Goal: Information Seeking & Learning: Learn about a topic

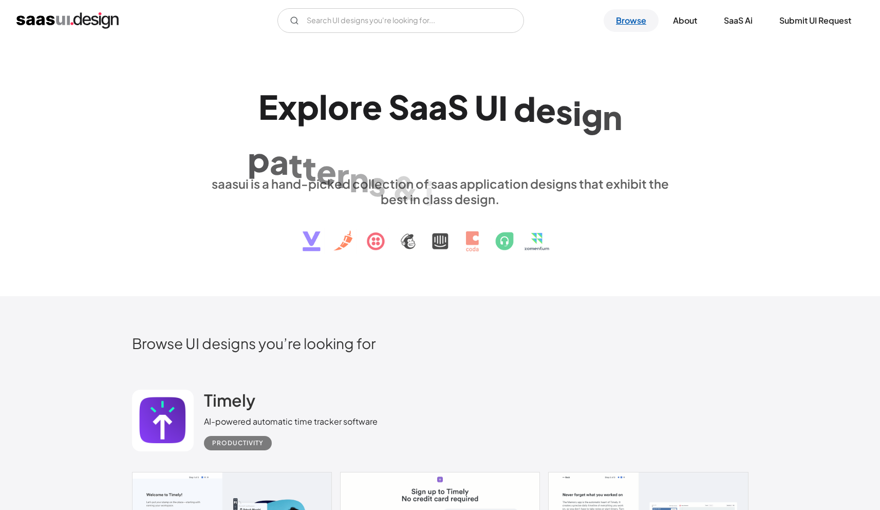
click at [618, 17] on link "Browse" at bounding box center [631, 20] width 55 height 23
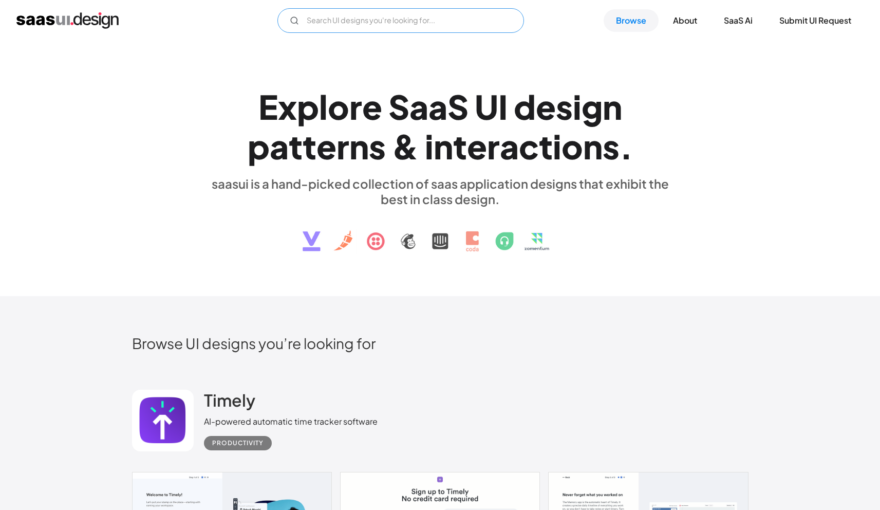
click at [314, 25] on input "Email Form" at bounding box center [400, 20] width 247 height 25
type input "role permission"
click at [358, 20] on input "role permission" at bounding box center [400, 20] width 247 height 25
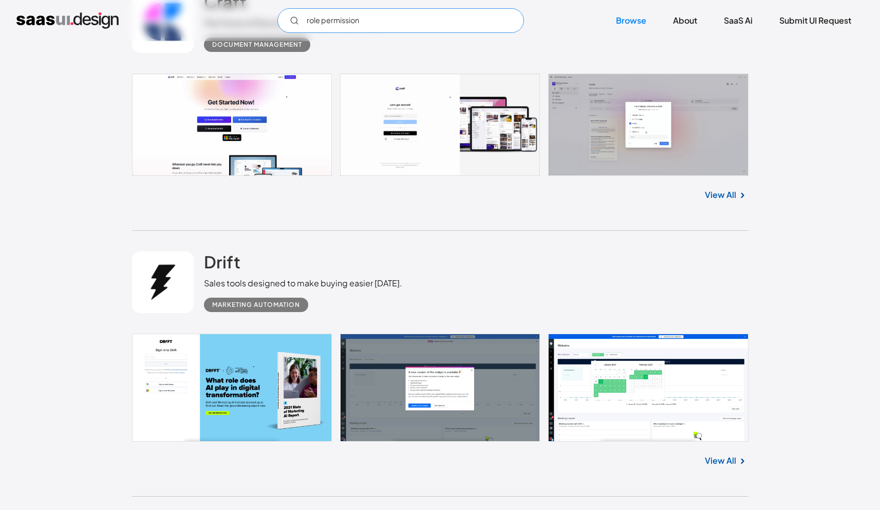
scroll to position [864, 0]
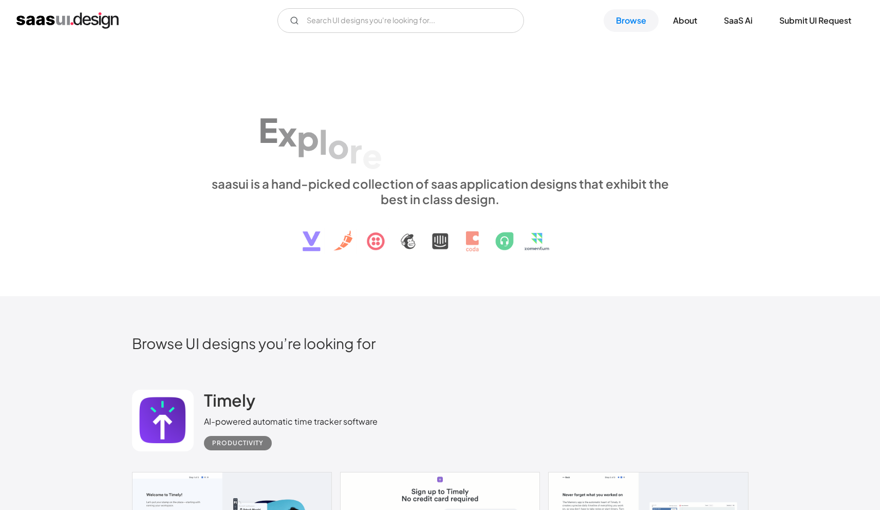
scroll to position [1053, 0]
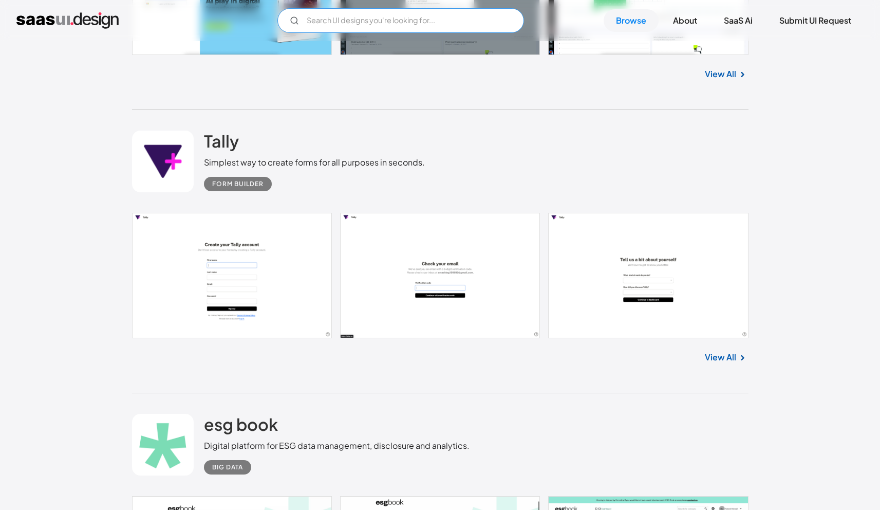
click at [346, 22] on input "Email Form" at bounding box center [400, 20] width 247 height 25
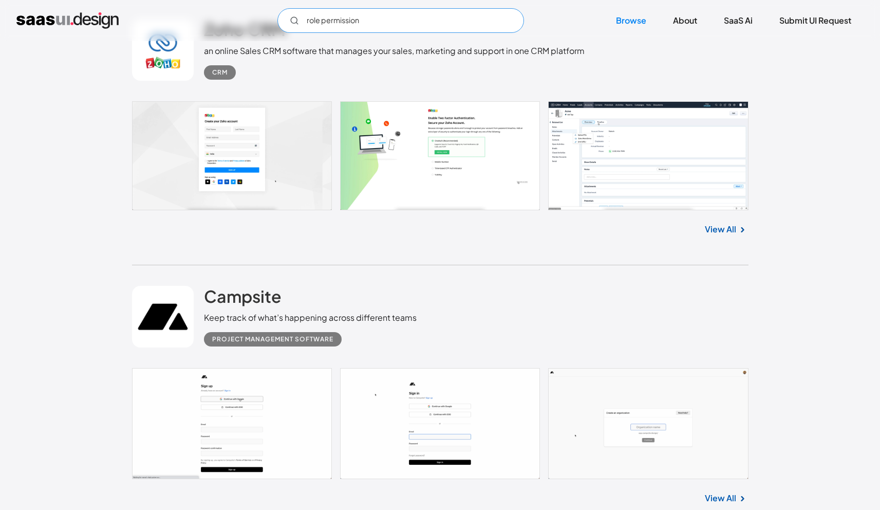
scroll to position [3097, 0]
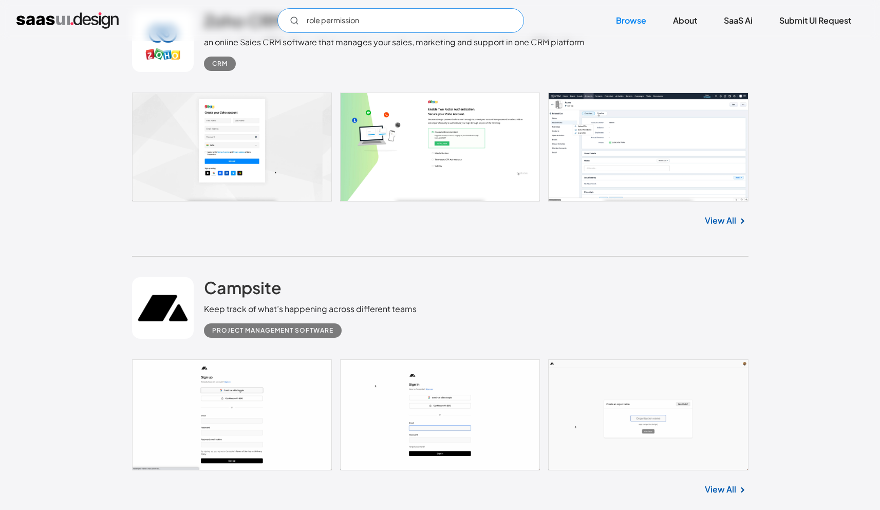
type input "role permission"
click at [599, 143] on link at bounding box center [440, 146] width 616 height 109
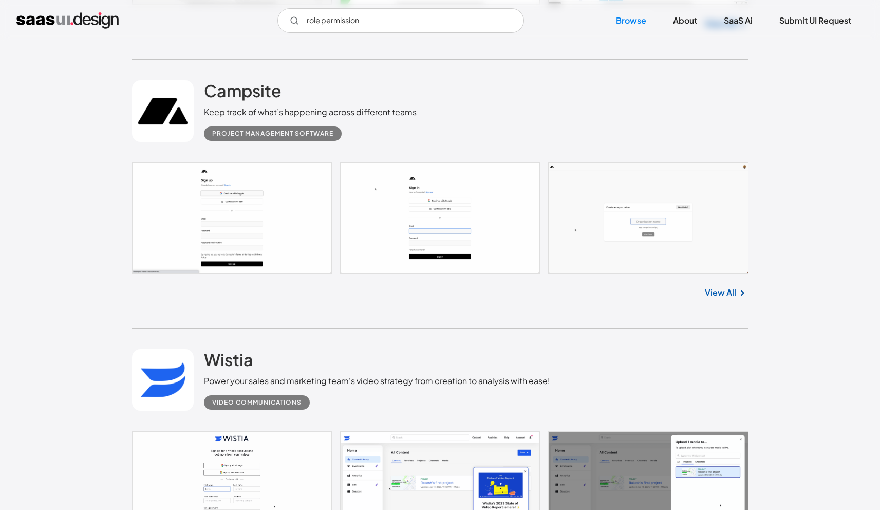
scroll to position [3294, 0]
click at [730, 289] on link "View All" at bounding box center [720, 292] width 31 height 12
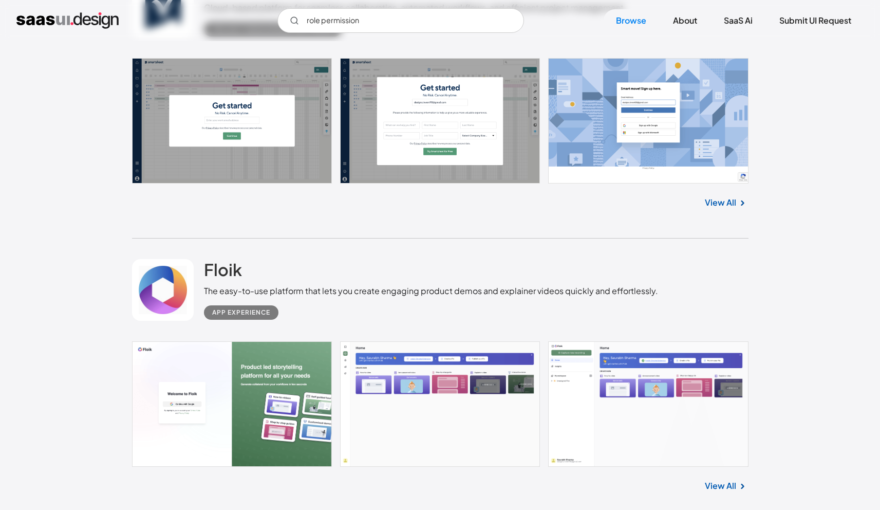
scroll to position [4386, 0]
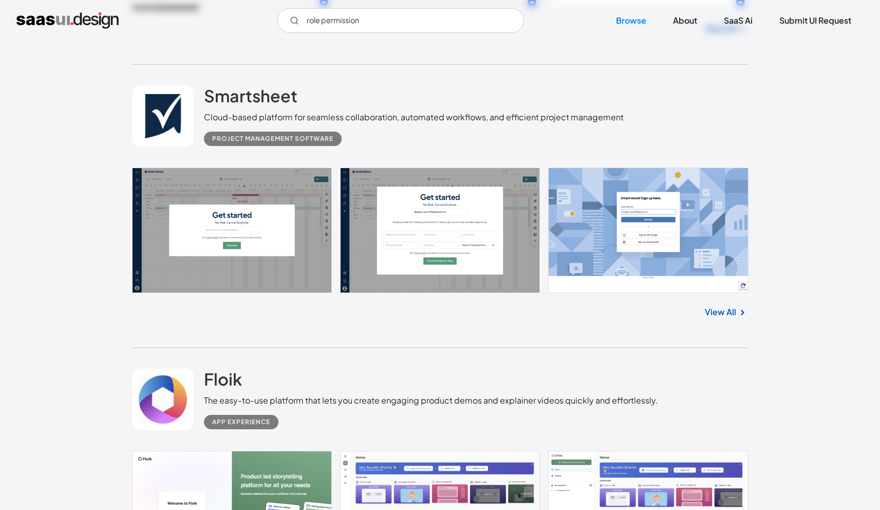
click at [738, 316] on img at bounding box center [742, 312] width 12 height 12
click at [707, 316] on link "View All" at bounding box center [720, 312] width 31 height 12
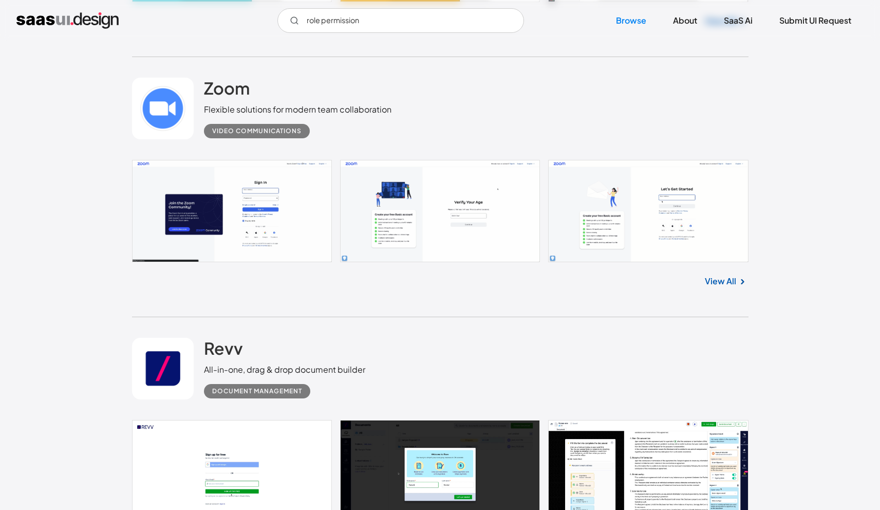
scroll to position [7950, 0]
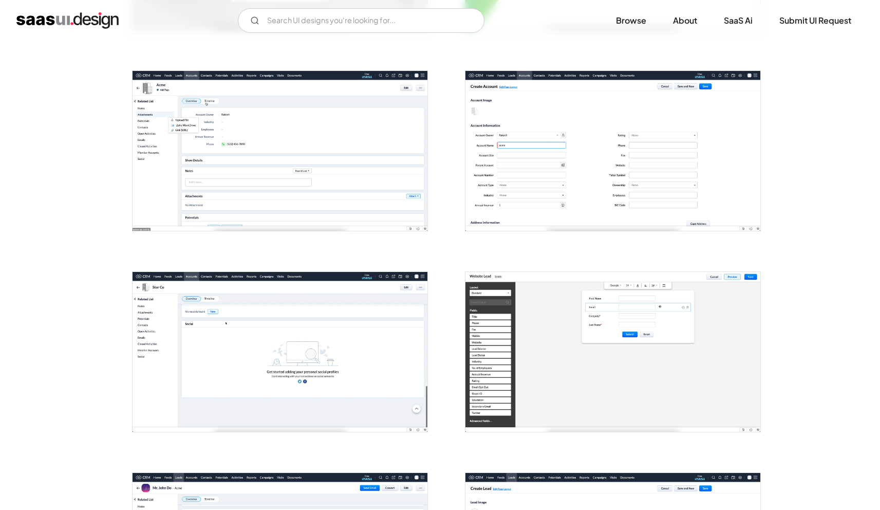
scroll to position [403, 0]
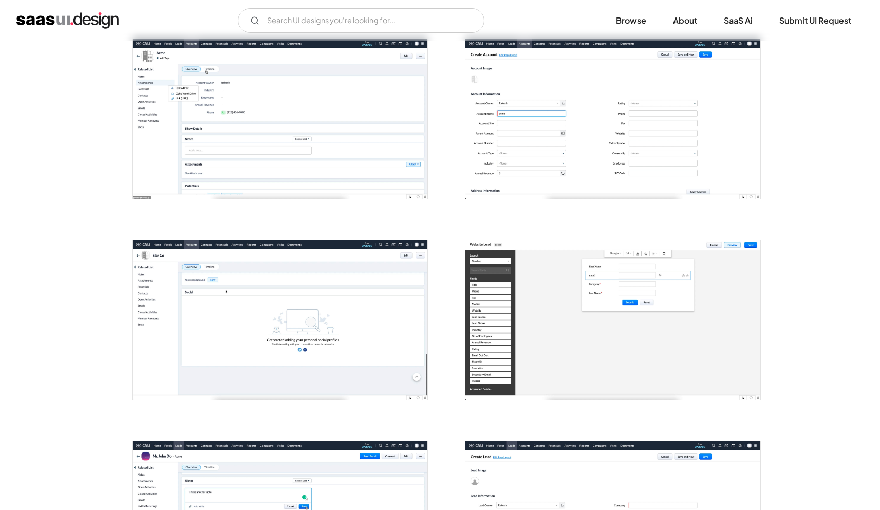
click at [307, 157] on img "open lightbox" at bounding box center [280, 119] width 295 height 160
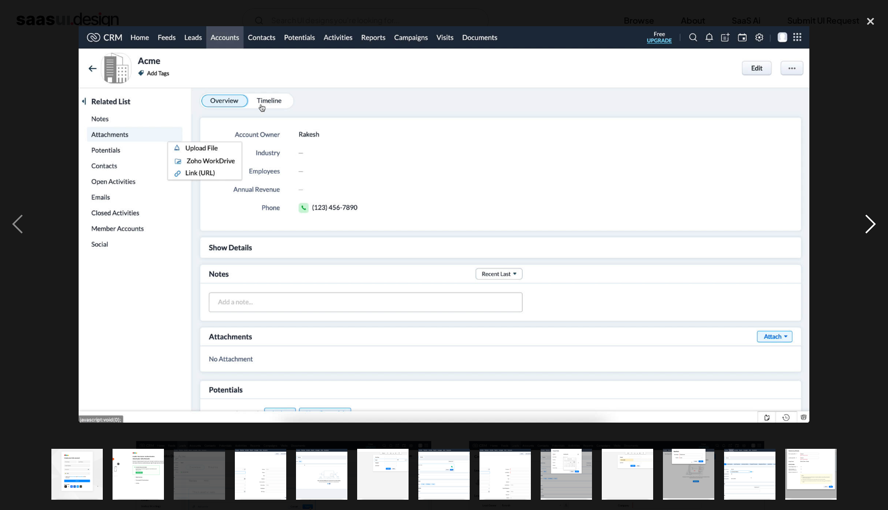
click at [879, 211] on div "next image" at bounding box center [870, 224] width 35 height 428
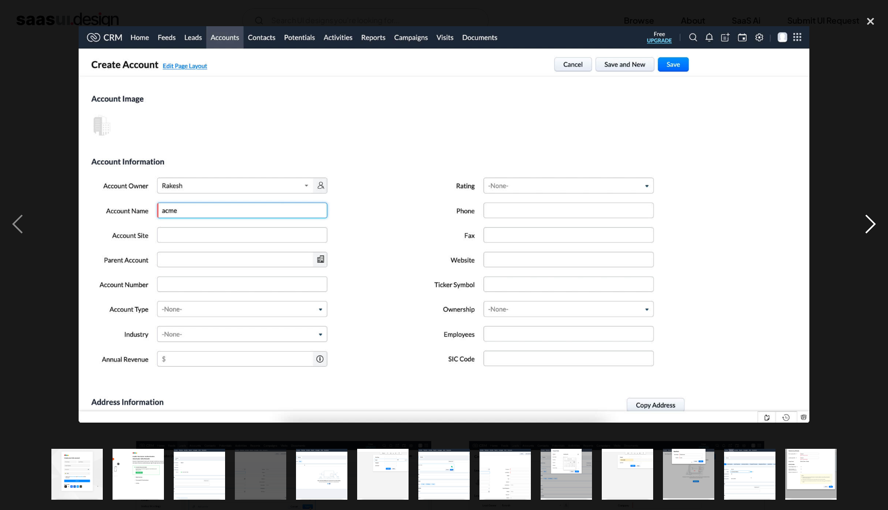
click at [879, 214] on div "next image" at bounding box center [870, 224] width 35 height 428
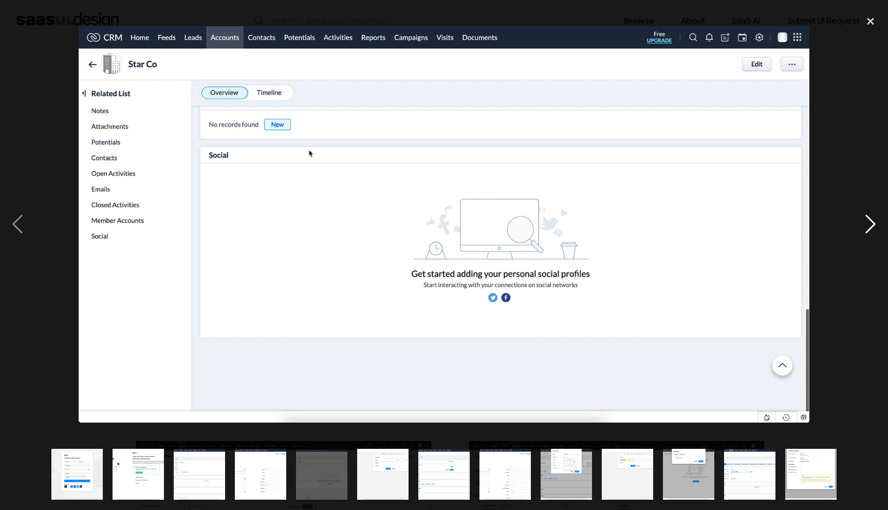
click at [879, 214] on div "next image" at bounding box center [870, 224] width 35 height 428
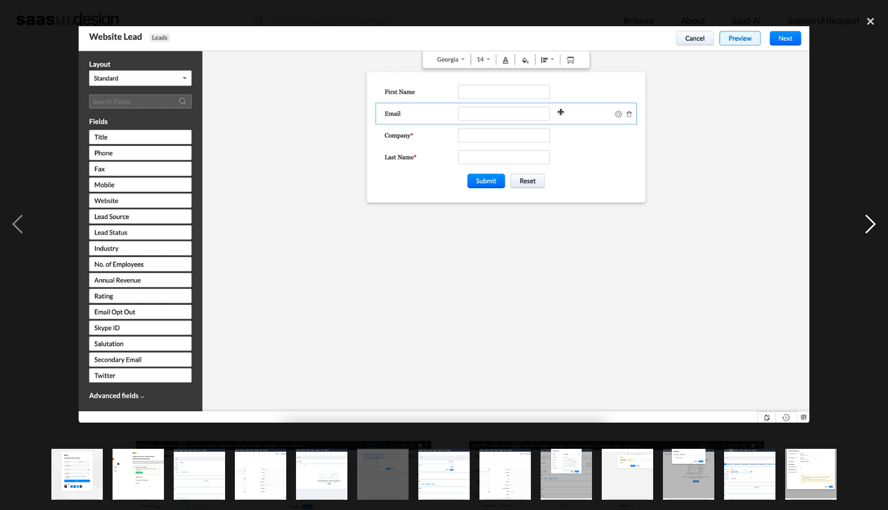
click at [879, 214] on div "next image" at bounding box center [870, 224] width 35 height 428
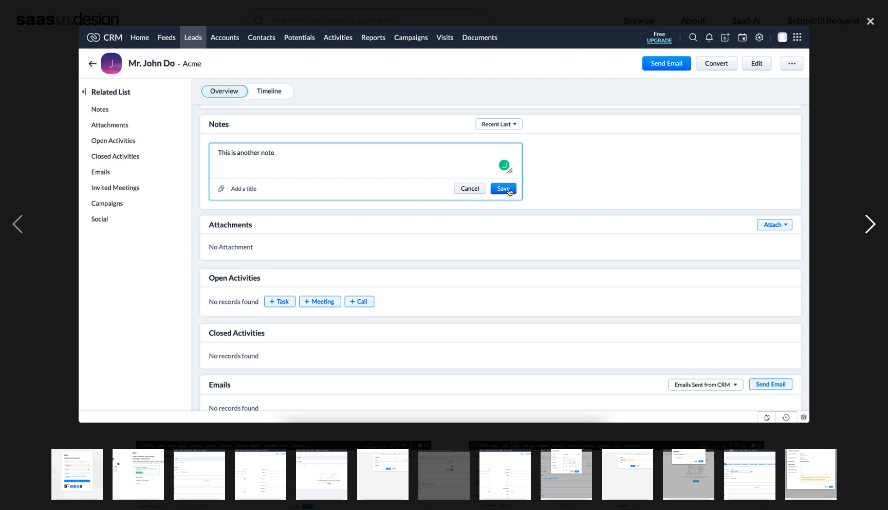
click at [877, 225] on div "next image" at bounding box center [870, 224] width 35 height 428
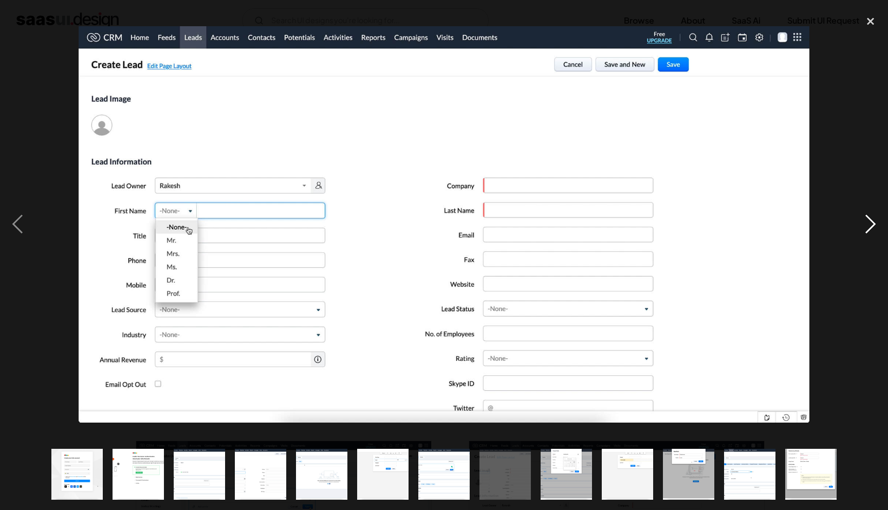
click at [874, 226] on div "next image" at bounding box center [870, 224] width 35 height 428
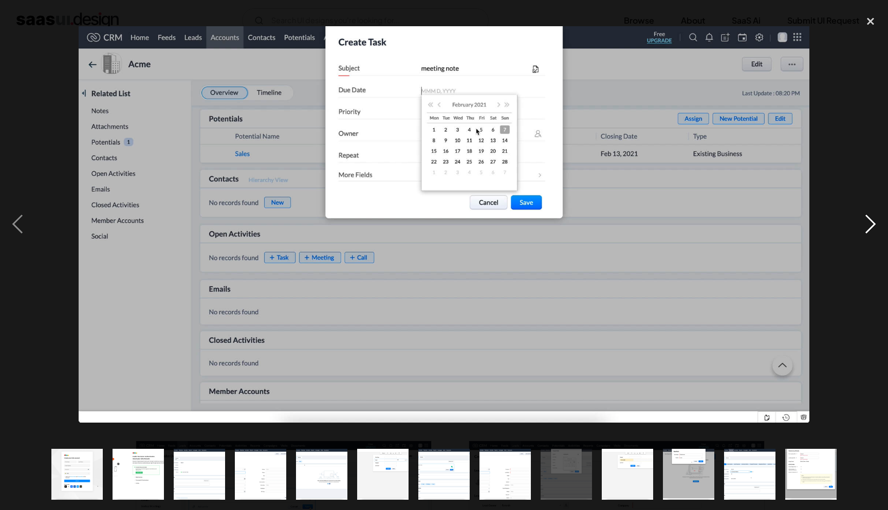
click at [874, 226] on div "next image" at bounding box center [870, 224] width 35 height 428
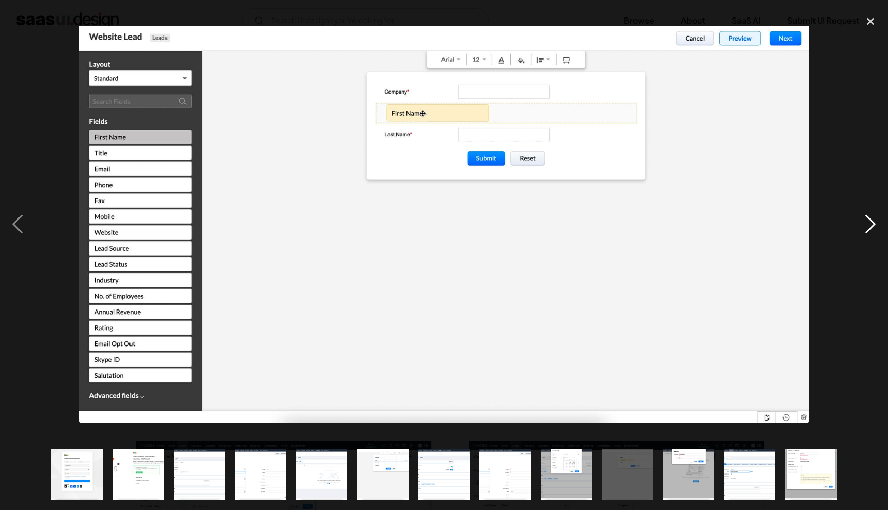
click at [874, 226] on div "next image" at bounding box center [870, 224] width 35 height 428
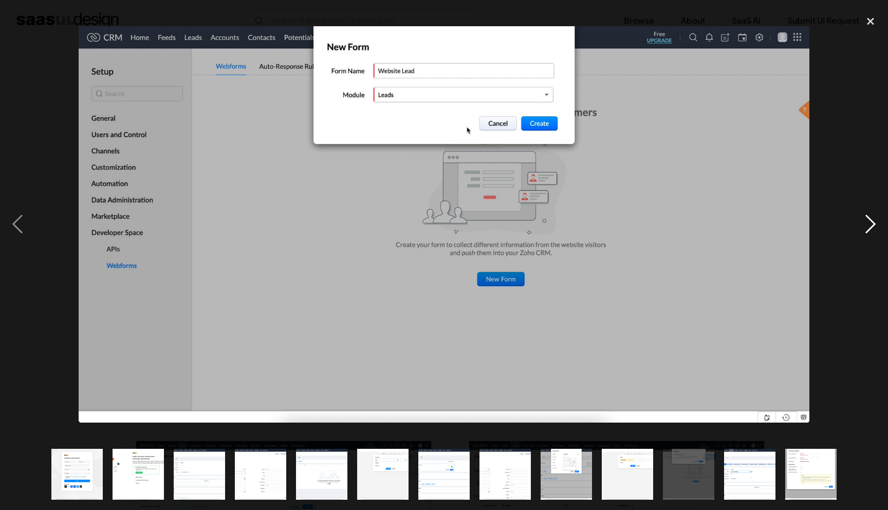
click at [874, 226] on div "next image" at bounding box center [870, 224] width 35 height 428
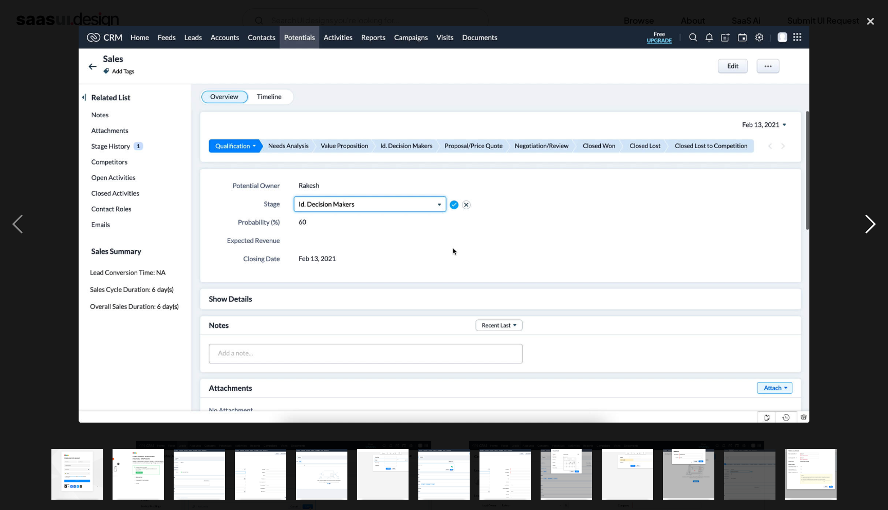
click at [874, 226] on div "next image" at bounding box center [870, 224] width 35 height 428
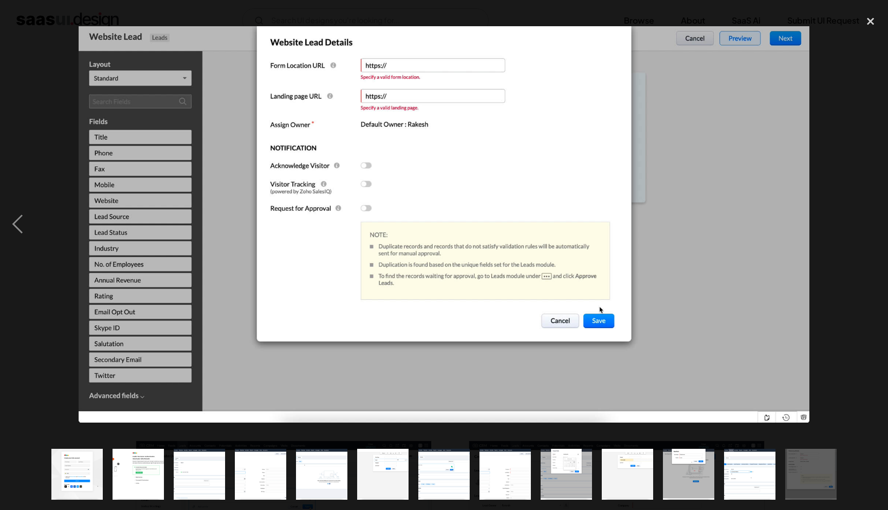
click at [874, 226] on div "next image" at bounding box center [870, 224] width 35 height 428
drag, startPoint x: 864, startPoint y: 172, endPoint x: 860, endPoint y: 97, distance: 74.6
click at [864, 171] on div "next image" at bounding box center [870, 224] width 35 height 428
click at [867, 12] on div "close lightbox" at bounding box center [870, 21] width 35 height 23
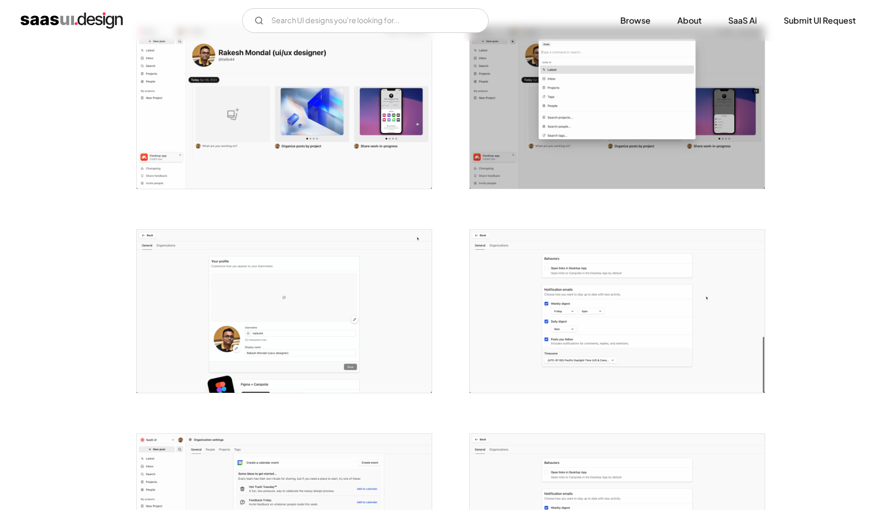
scroll to position [1855, 0]
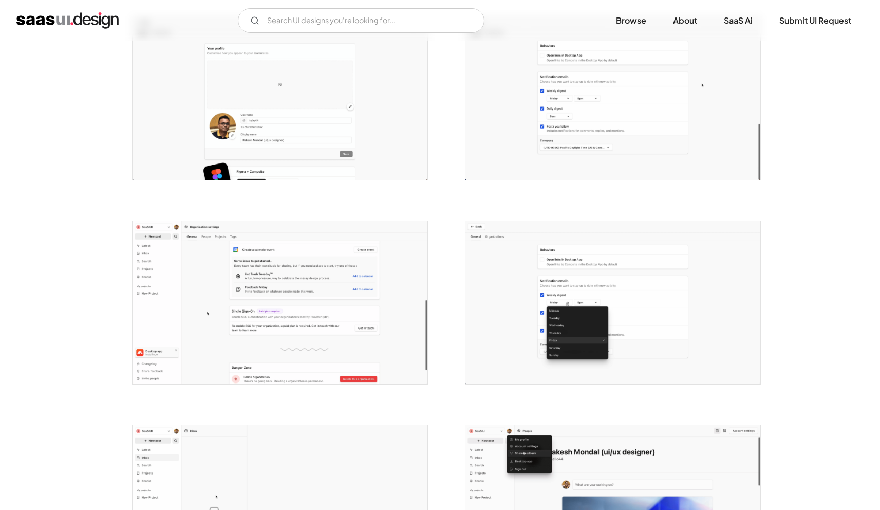
click at [306, 282] on img "open lightbox" at bounding box center [280, 302] width 295 height 163
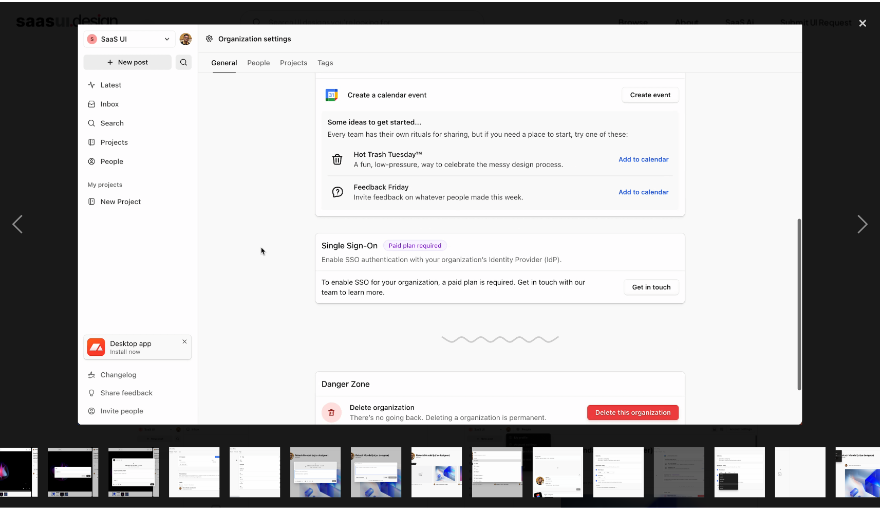
scroll to position [0, 467]
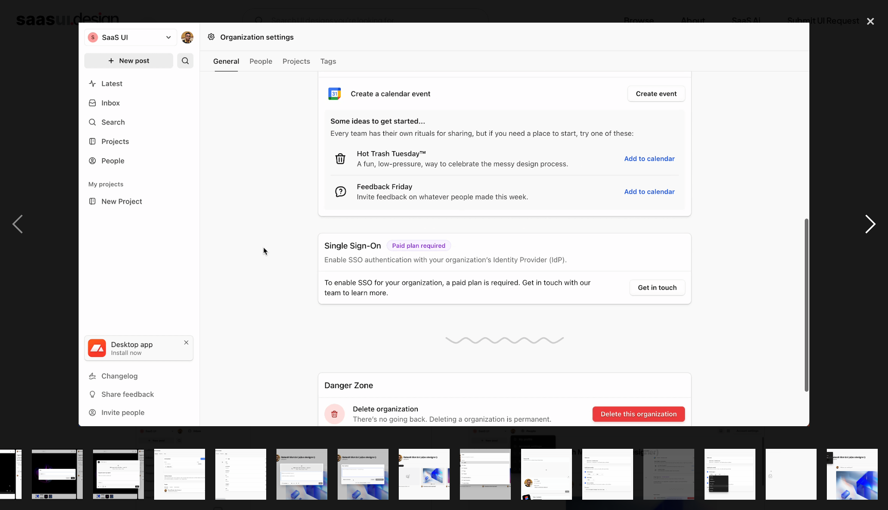
click at [865, 226] on div "next image" at bounding box center [870, 224] width 35 height 428
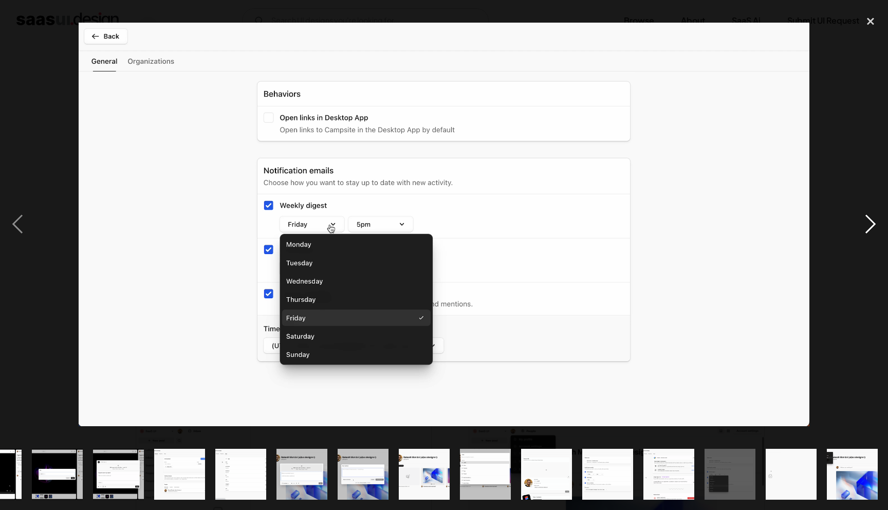
click at [865, 226] on div "next image" at bounding box center [870, 224] width 35 height 428
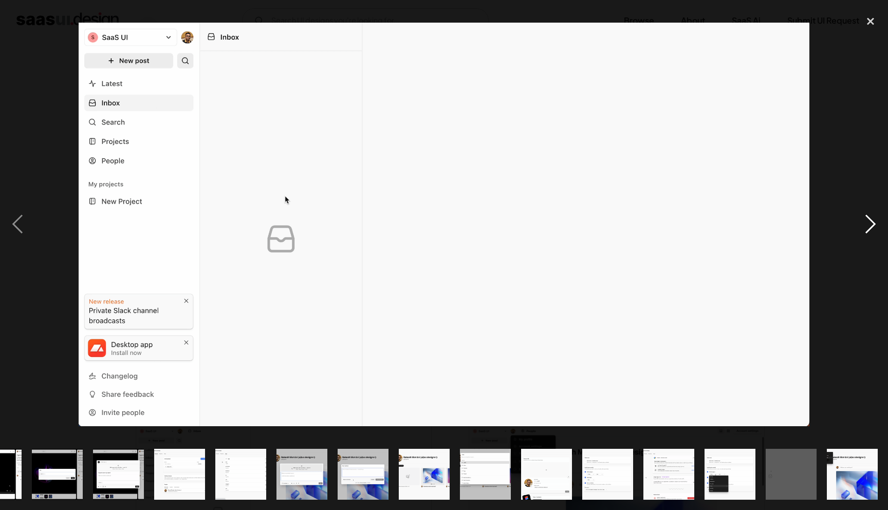
click at [865, 227] on div "next image" at bounding box center [870, 224] width 35 height 428
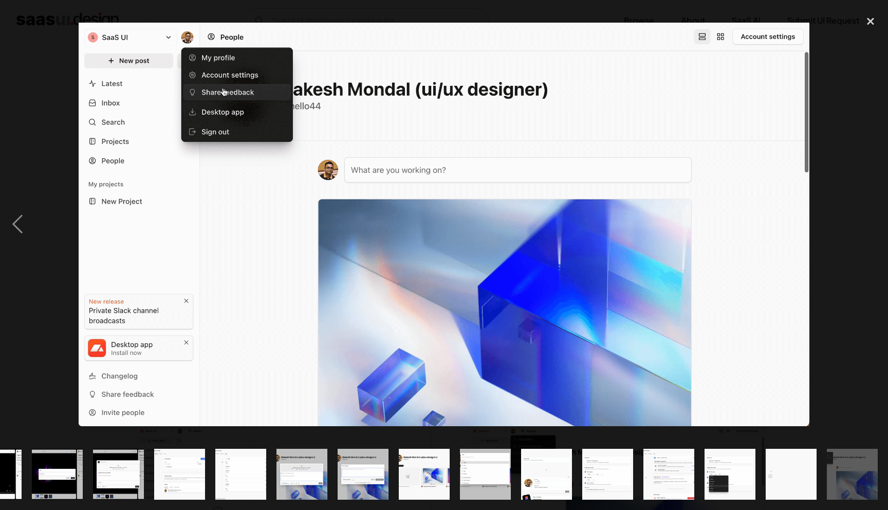
click at [865, 227] on div "next image" at bounding box center [870, 224] width 35 height 428
click at [867, 22] on div "close lightbox" at bounding box center [870, 21] width 35 height 23
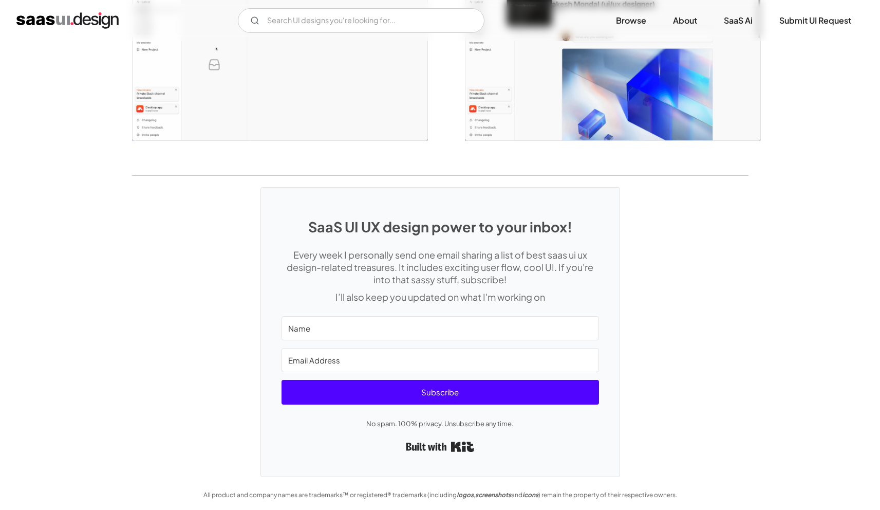
scroll to position [2303, 0]
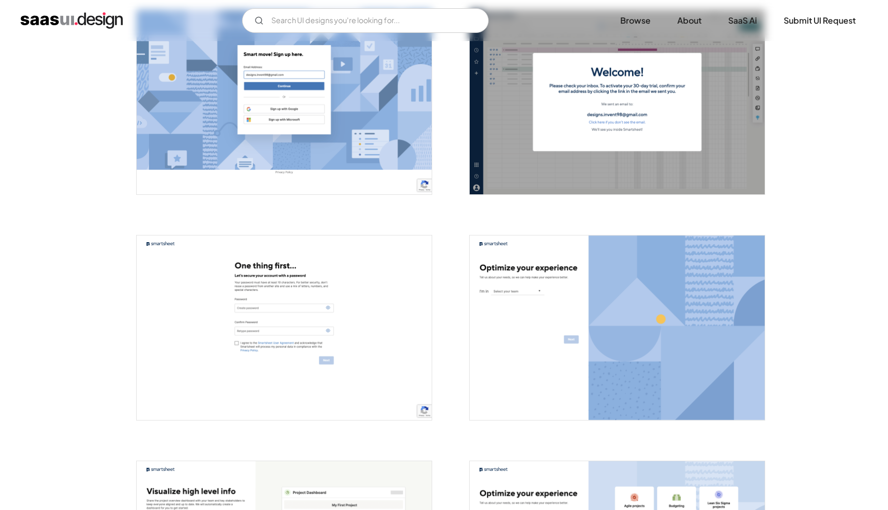
scroll to position [531, 0]
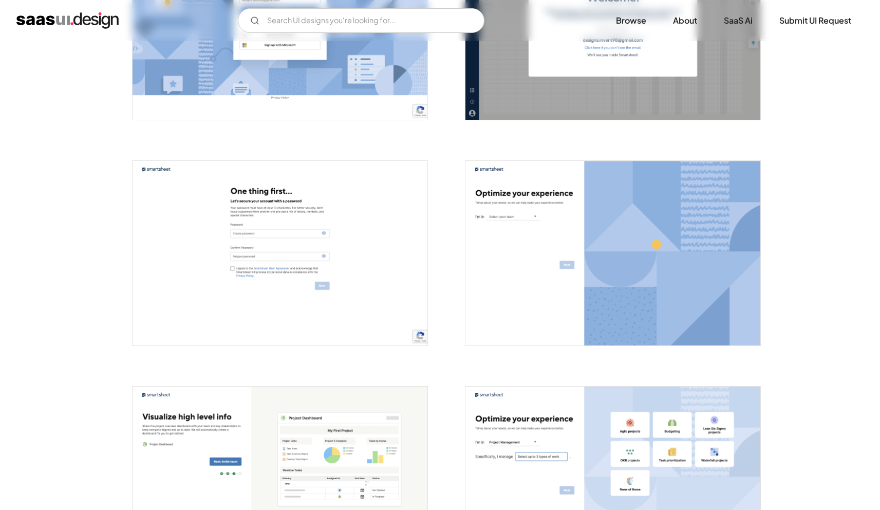
click at [652, 266] on img "open lightbox" at bounding box center [612, 253] width 295 height 184
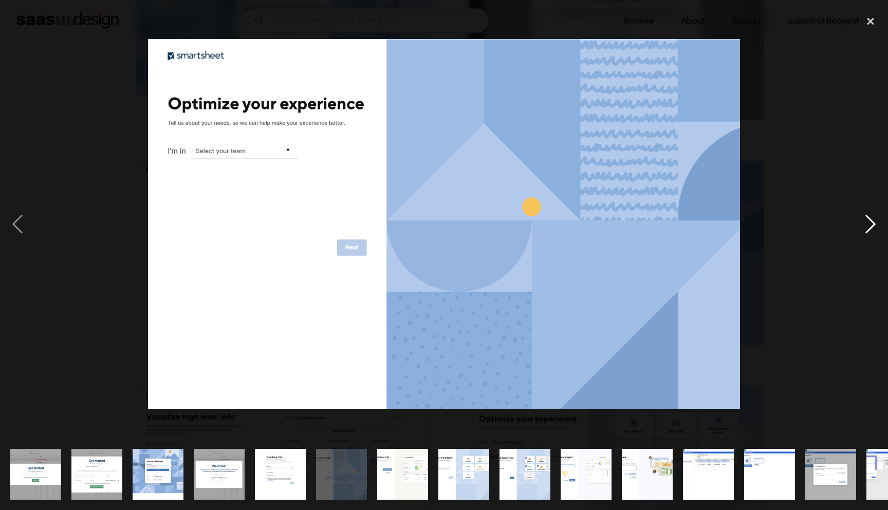
click at [879, 218] on div "next image" at bounding box center [870, 224] width 35 height 428
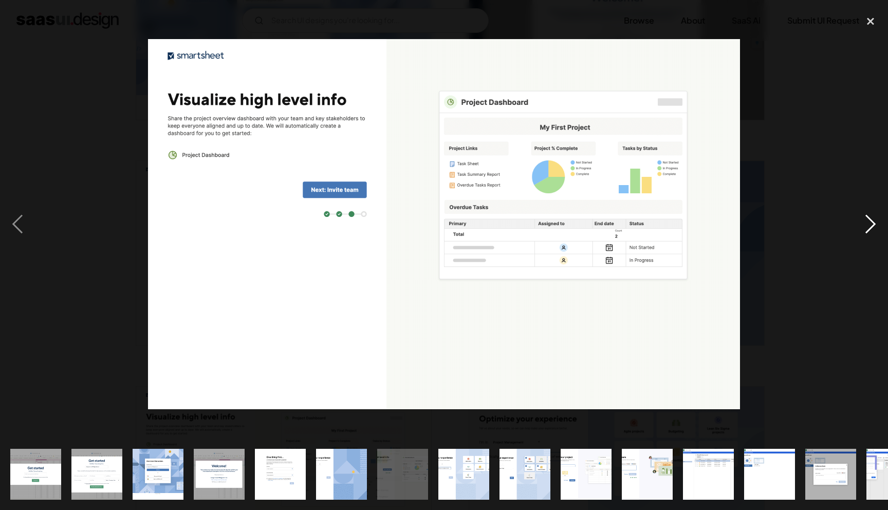
click at [878, 220] on div "next image" at bounding box center [870, 224] width 35 height 428
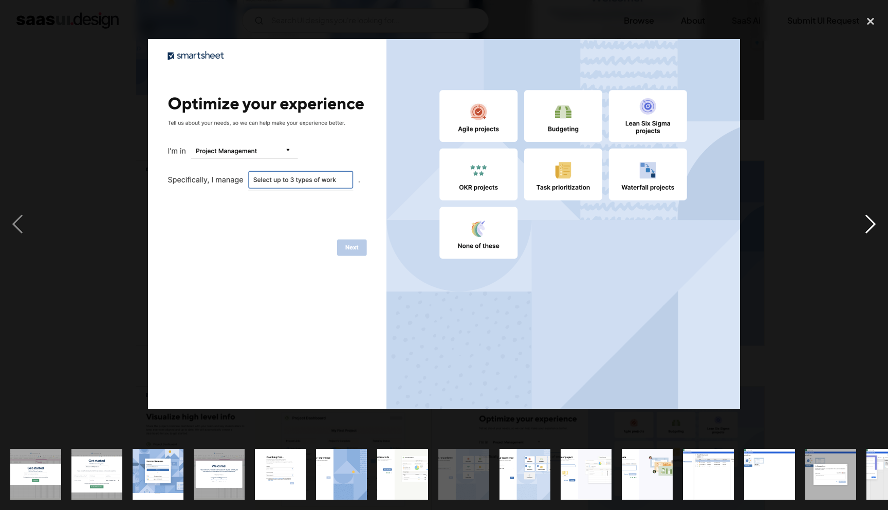
click at [877, 221] on div "next image" at bounding box center [870, 224] width 35 height 428
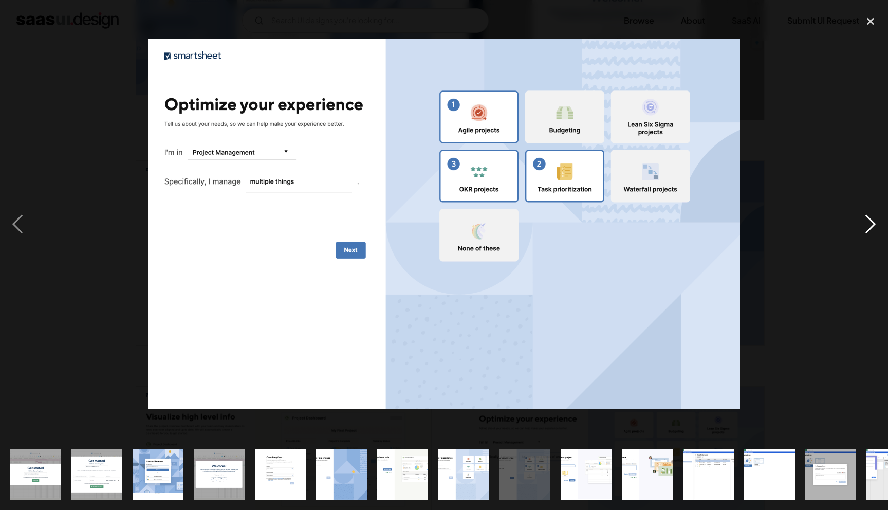
click at [877, 221] on div "next image" at bounding box center [870, 224] width 35 height 428
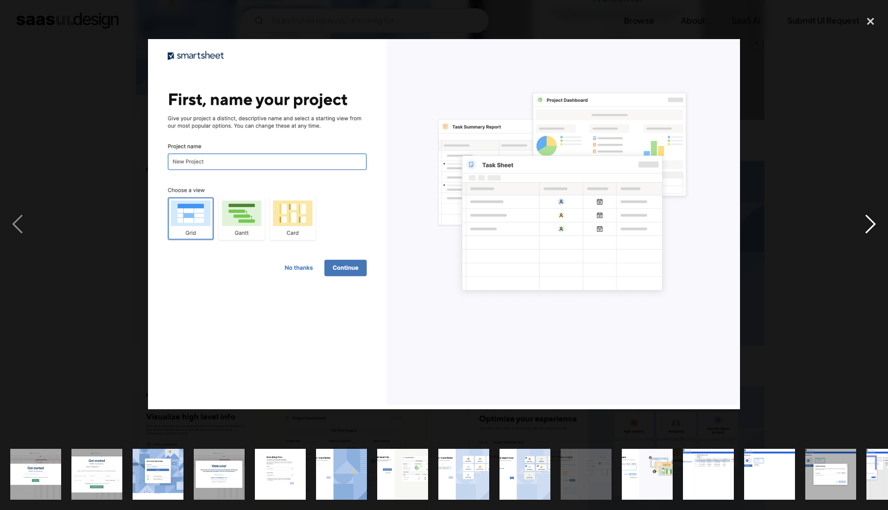
click at [877, 221] on div "next image" at bounding box center [870, 224] width 35 height 428
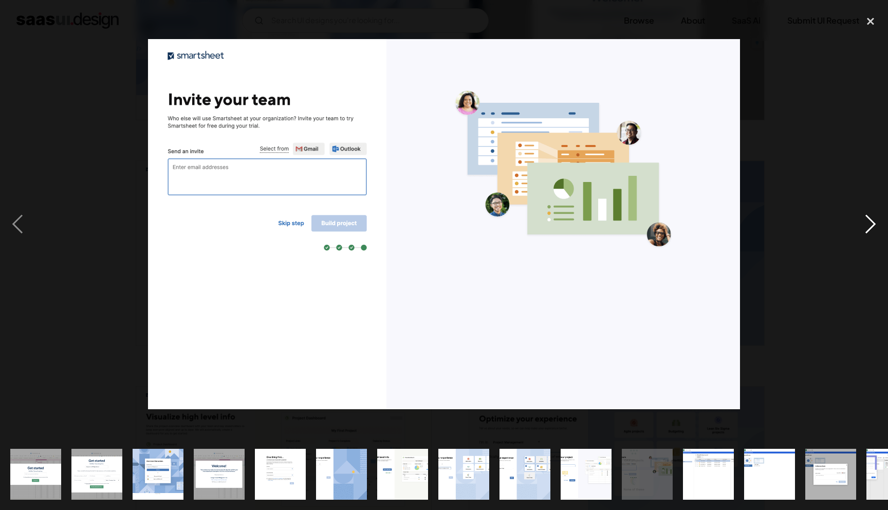
click at [877, 221] on div "next image" at bounding box center [870, 224] width 35 height 428
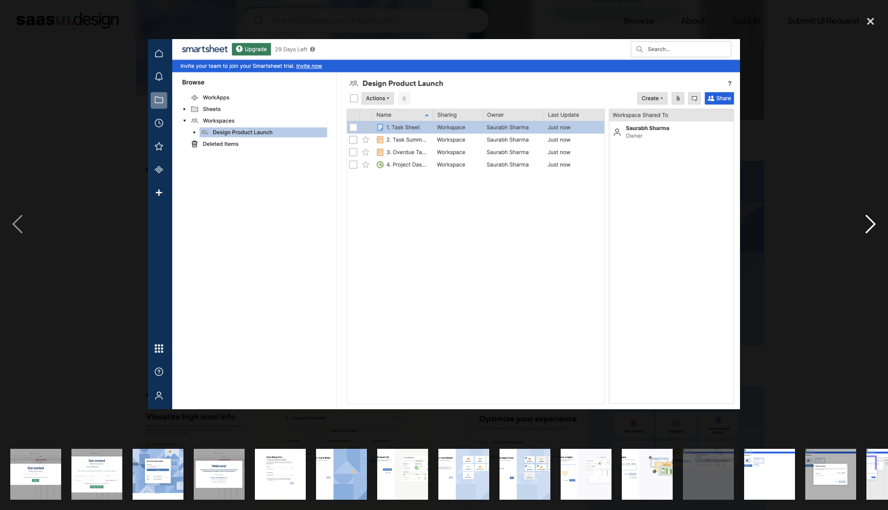
click at [877, 221] on div "next image" at bounding box center [870, 224] width 35 height 428
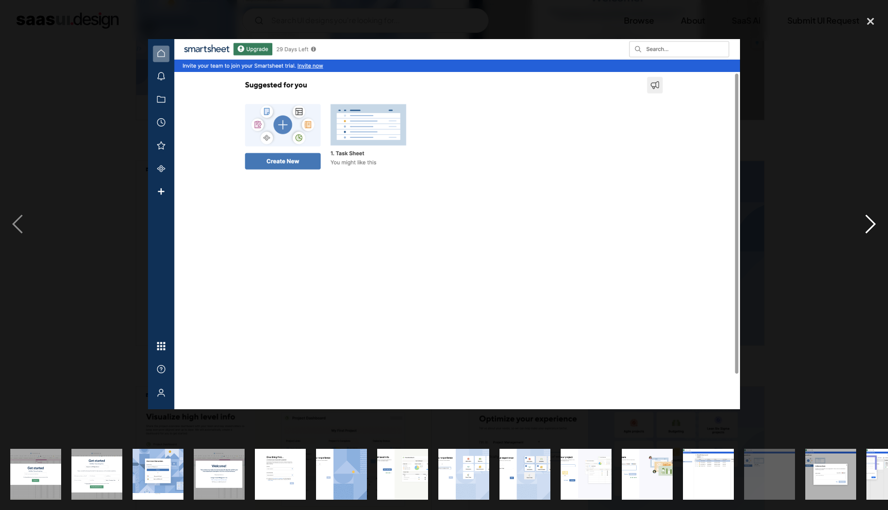
click at [877, 221] on div "next image" at bounding box center [870, 224] width 35 height 428
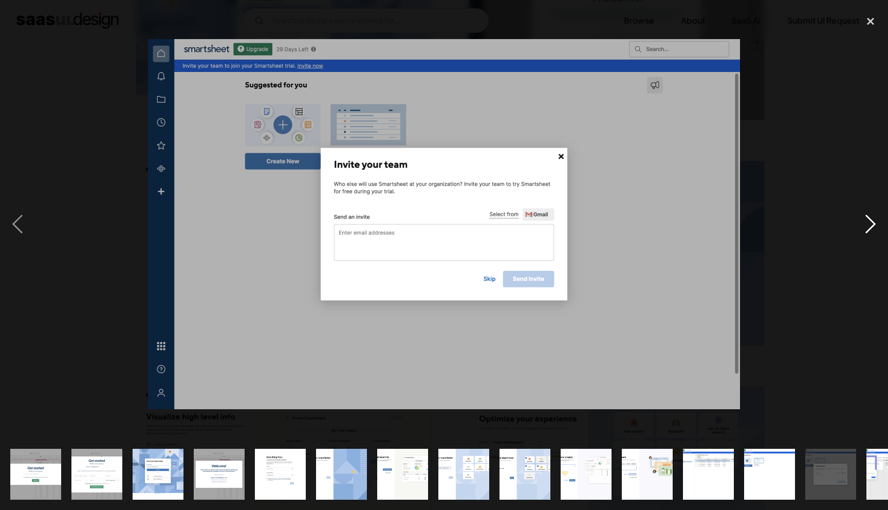
click at [877, 221] on div "next image" at bounding box center [870, 224] width 35 height 428
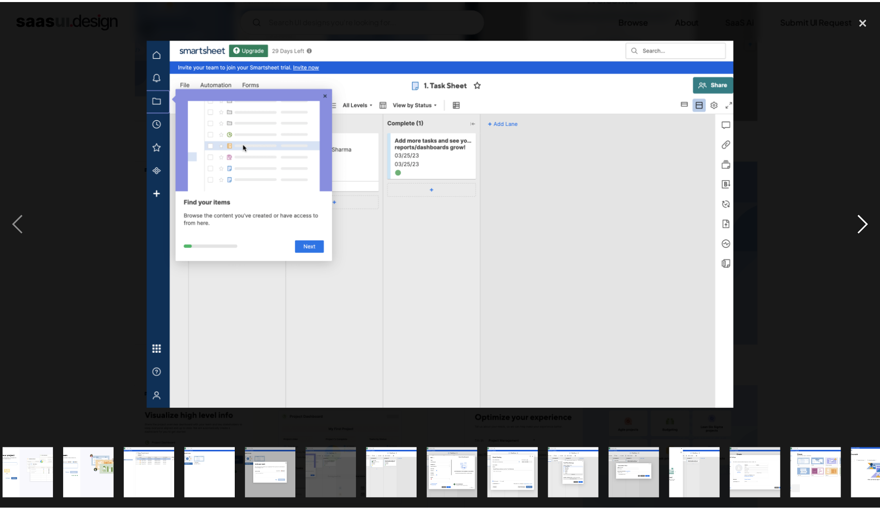
scroll to position [0, 590]
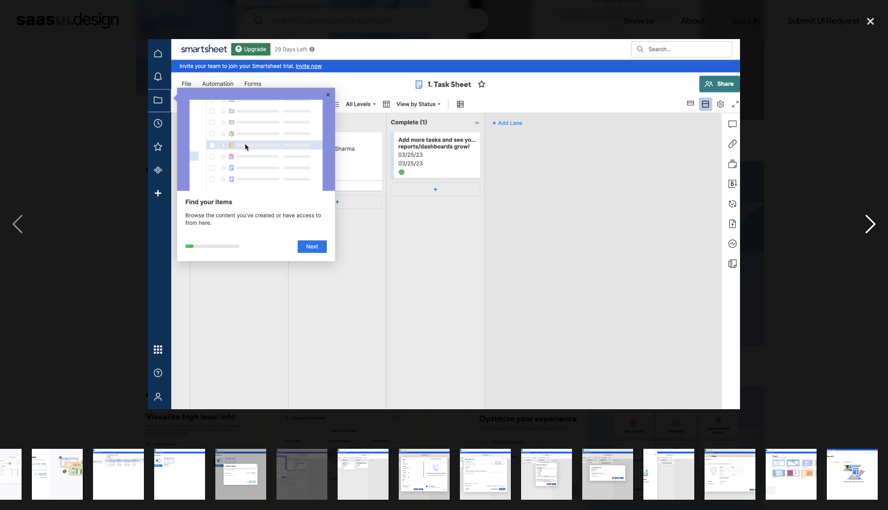
click at [877, 221] on div "next image" at bounding box center [870, 224] width 35 height 428
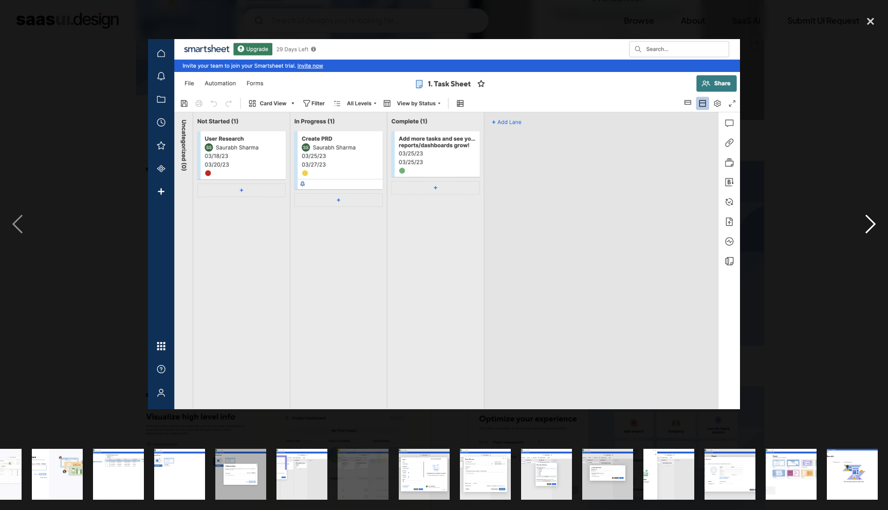
click at [877, 221] on div "next image" at bounding box center [870, 224] width 35 height 428
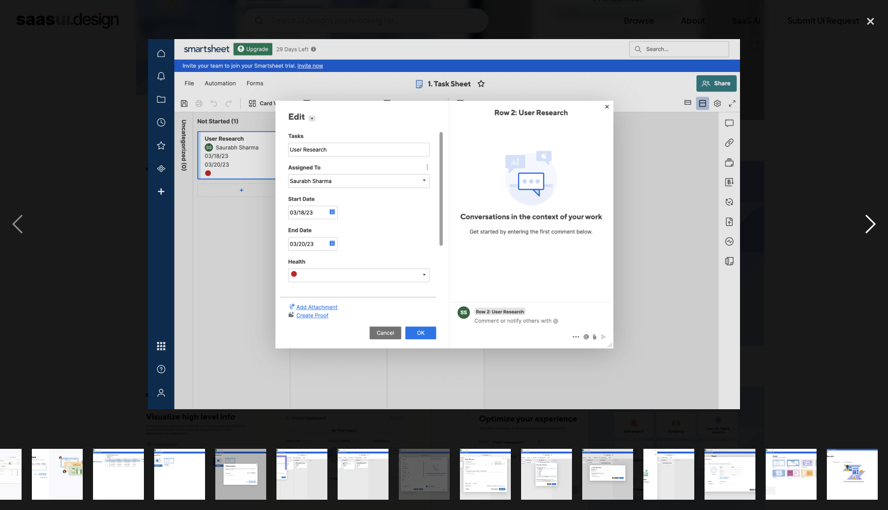
drag, startPoint x: 877, startPoint y: 221, endPoint x: 862, endPoint y: 165, distance: 58.6
click at [877, 221] on div "next image" at bounding box center [870, 224] width 35 height 428
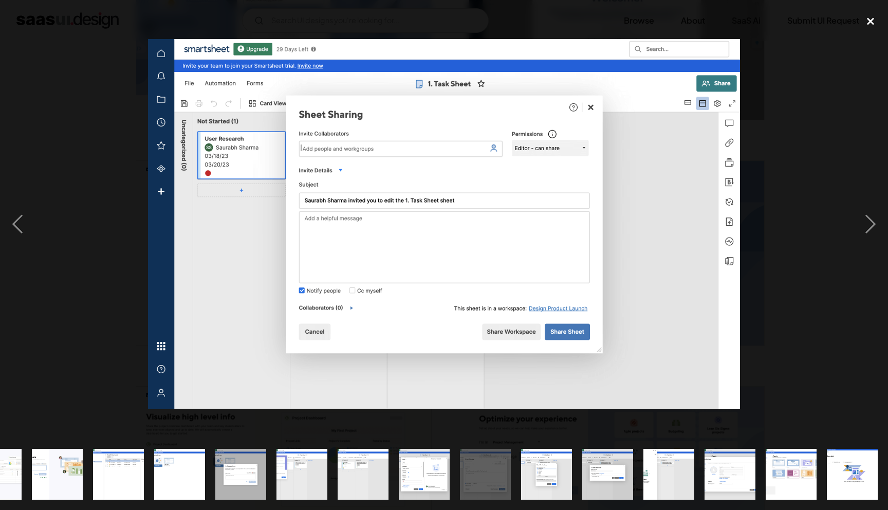
click at [864, 22] on div "close lightbox" at bounding box center [870, 21] width 35 height 23
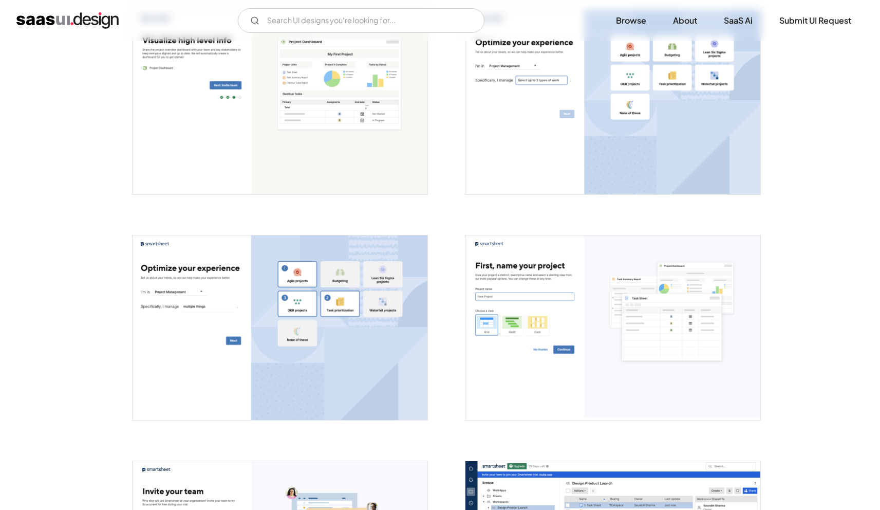
scroll to position [1036, 0]
